Goal: Task Accomplishment & Management: Manage account settings

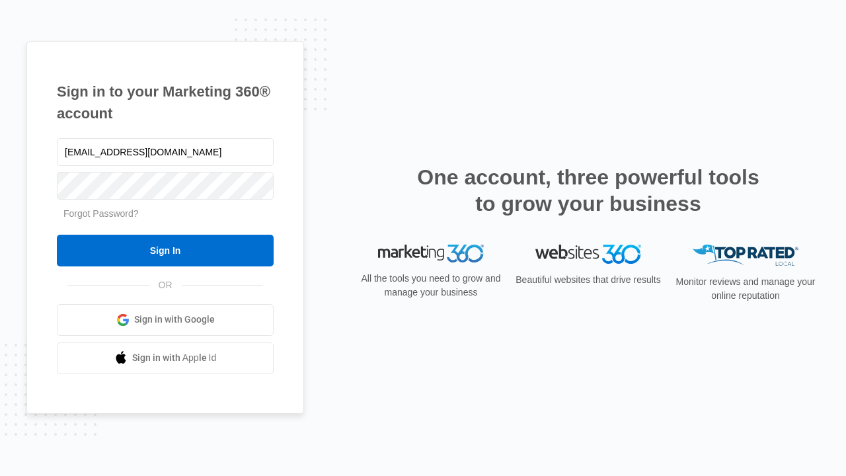
type input "dankie614@gmail.com"
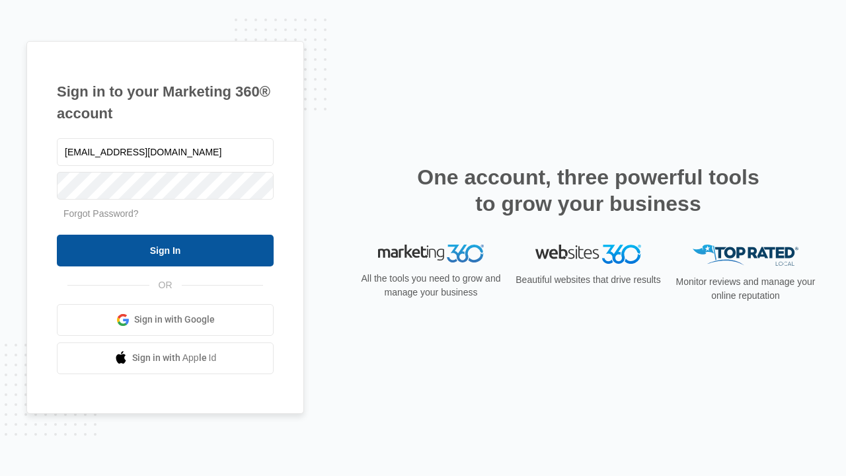
click at [165, 250] on input "Sign In" at bounding box center [165, 251] width 217 height 32
